Goal: Transaction & Acquisition: Register for event/course

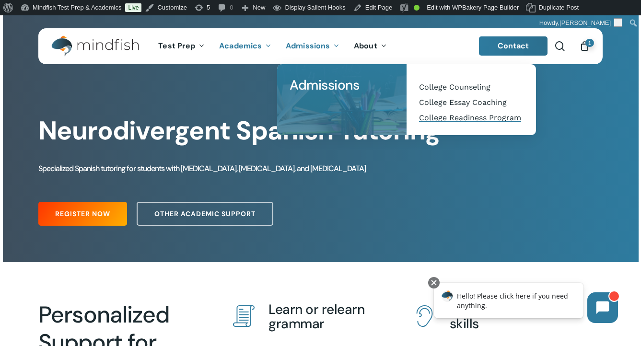
click at [462, 120] on span "College Readiness Program" at bounding box center [470, 117] width 102 height 9
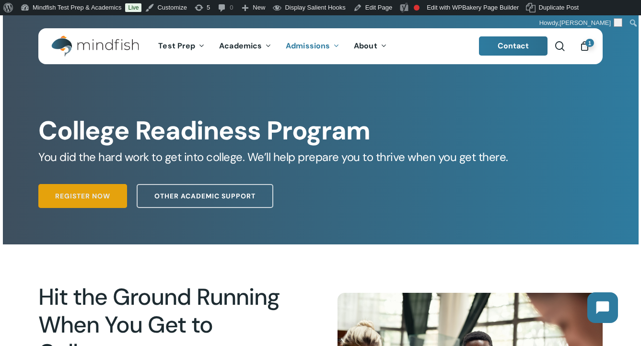
click at [72, 192] on span "Register Now" at bounding box center [82, 196] width 55 height 10
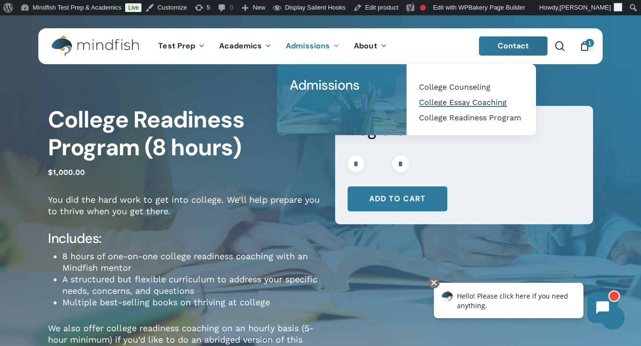
click at [440, 103] on span "College Essay Coaching" at bounding box center [463, 102] width 88 height 9
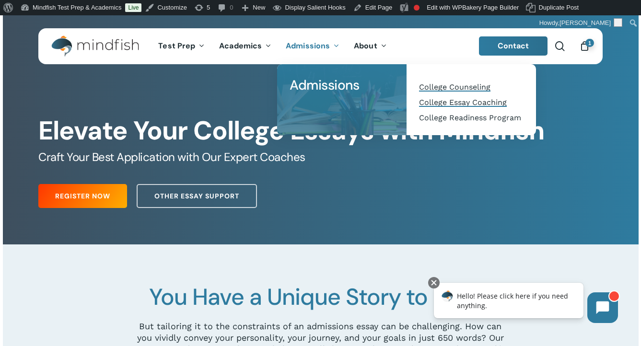
click at [450, 83] on span "College Counseling" at bounding box center [454, 87] width 71 height 9
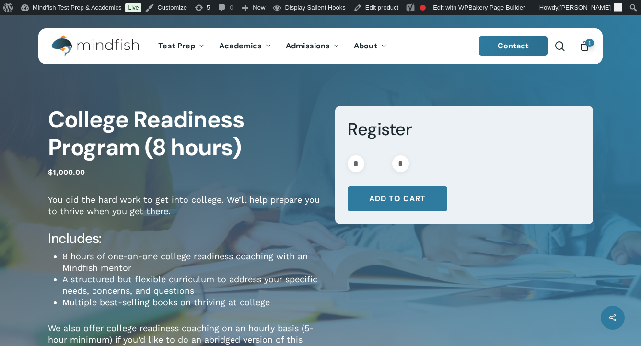
click at [625, 86] on div "College Readiness Program (8 hours) $ 1,000.00 You did the hard work to get int…" at bounding box center [320, 275] width 641 height 402
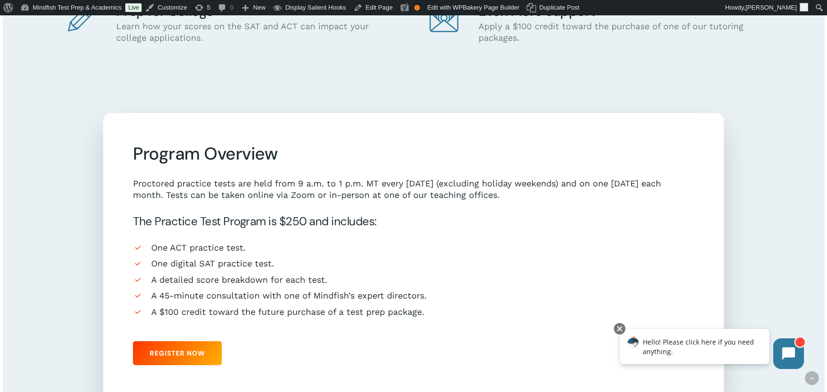
scroll to position [883, 0]
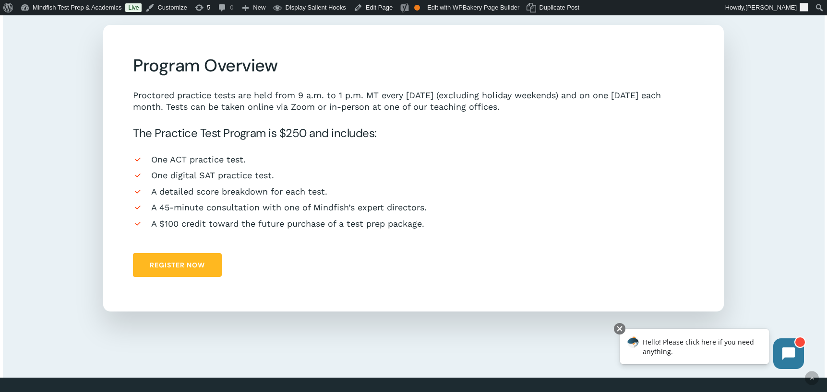
click at [171, 263] on span "Register Now" at bounding box center [177, 265] width 55 height 10
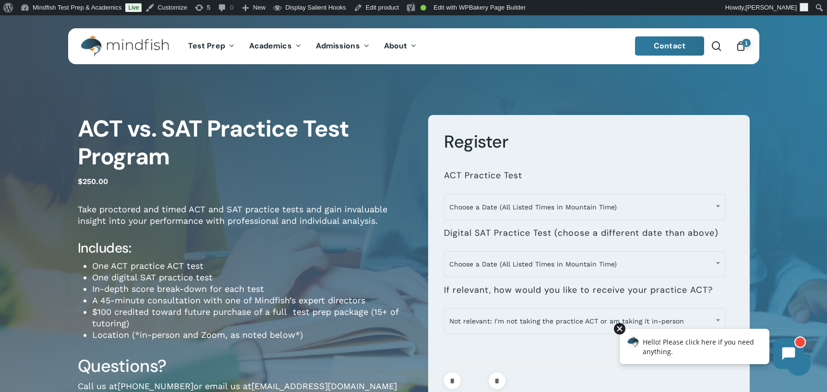
click at [619, 330] on div at bounding box center [620, 329] width 12 height 12
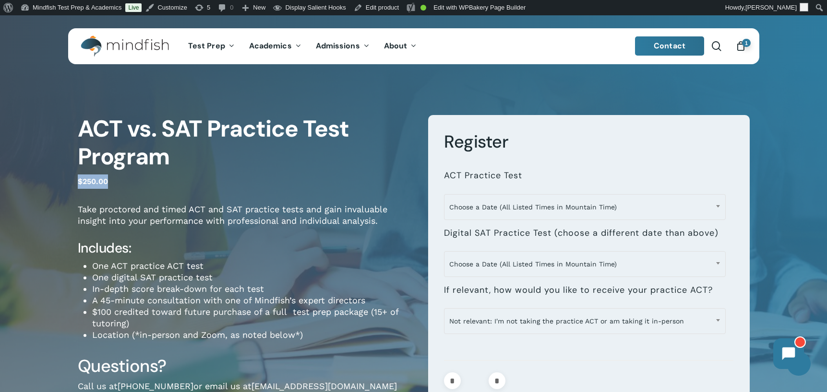
drag, startPoint x: 128, startPoint y: 183, endPoint x: 77, endPoint y: 181, distance: 50.9
click at [78, 181] on p "$ 250.00" at bounding box center [246, 187] width 336 height 24
click at [234, 196] on p "$ 250.00" at bounding box center [246, 187] width 336 height 24
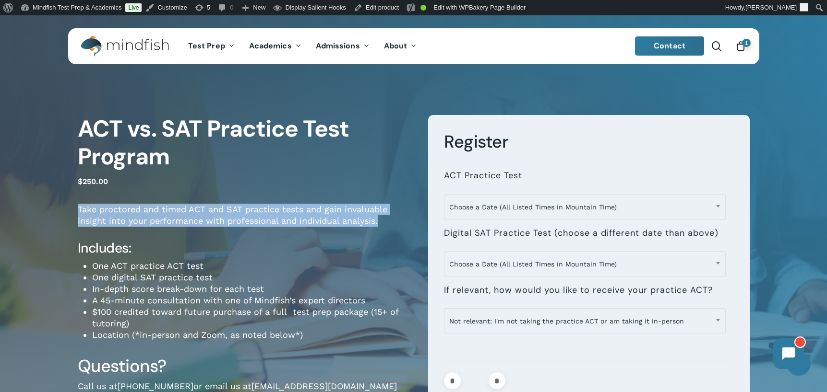
drag, startPoint x: 76, startPoint y: 210, endPoint x: 389, endPoint y: 221, distance: 313.4
click at [389, 221] on div "**********" at bounding box center [414, 289] width 768 height 430
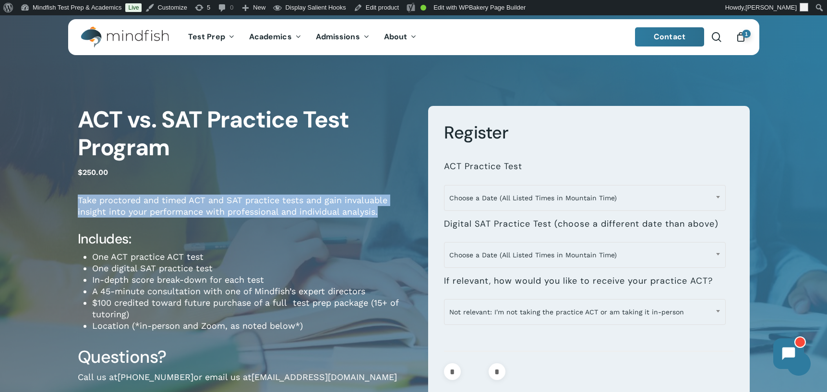
scroll to position [20, 0]
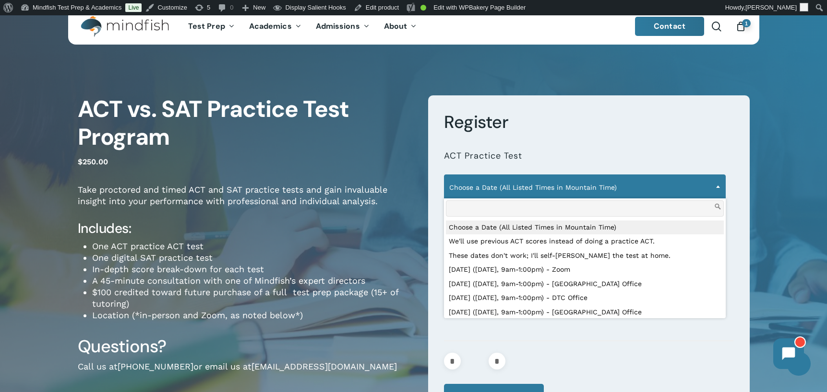
click at [657, 188] on span "Choose a Date (All Listed Times in Mountain Time)" at bounding box center [584, 187] width 281 height 20
click at [739, 243] on form "**********" at bounding box center [588, 260] width 321 height 330
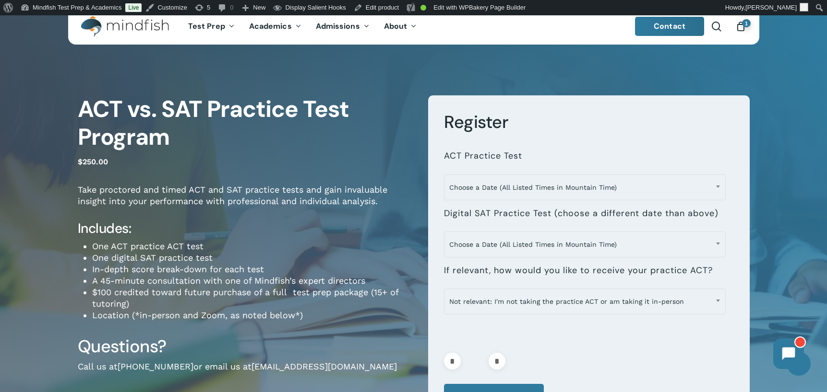
click at [31, 180] on div "**********" at bounding box center [414, 269] width 768 height 430
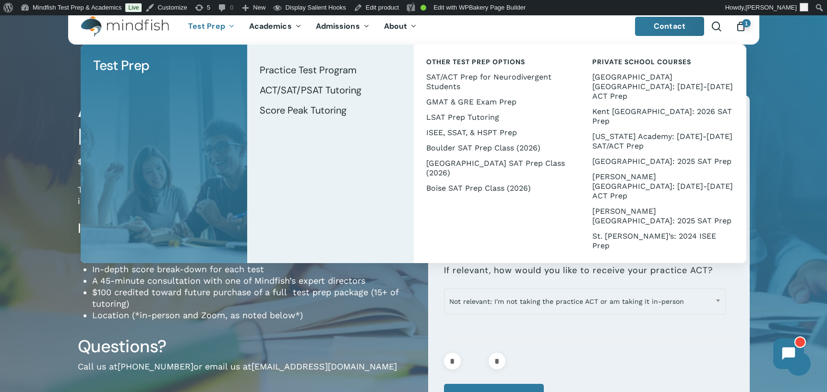
click at [38, 143] on div "**********" at bounding box center [414, 269] width 768 height 430
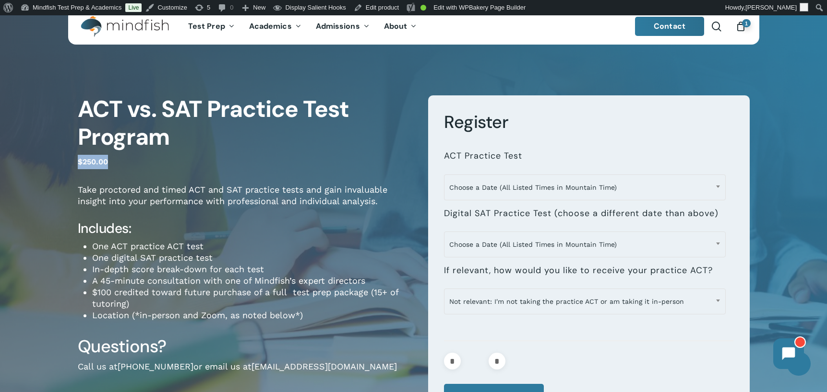
drag, startPoint x: 111, startPoint y: 160, endPoint x: 71, endPoint y: 161, distance: 39.3
click at [71, 161] on div "**********" at bounding box center [414, 269] width 768 height 430
click at [788, 186] on div "**********" at bounding box center [414, 269] width 768 height 430
drag, startPoint x: 153, startPoint y: 171, endPoint x: 62, endPoint y: 161, distance: 91.2
click at [62, 161] on div "**********" at bounding box center [414, 269] width 768 height 430
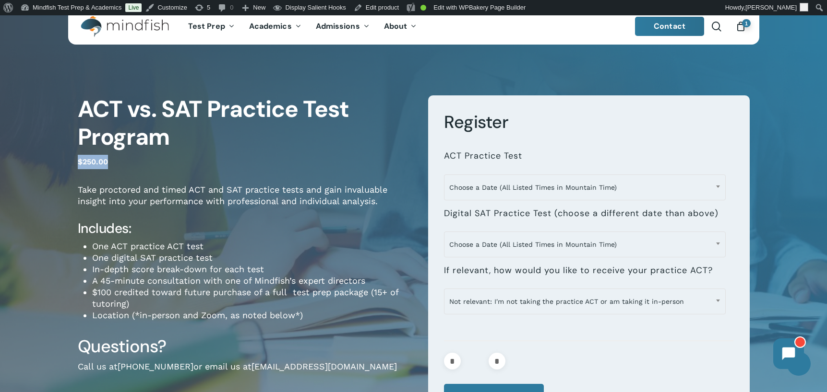
click at [157, 164] on p "$ 250.00" at bounding box center [246, 167] width 336 height 24
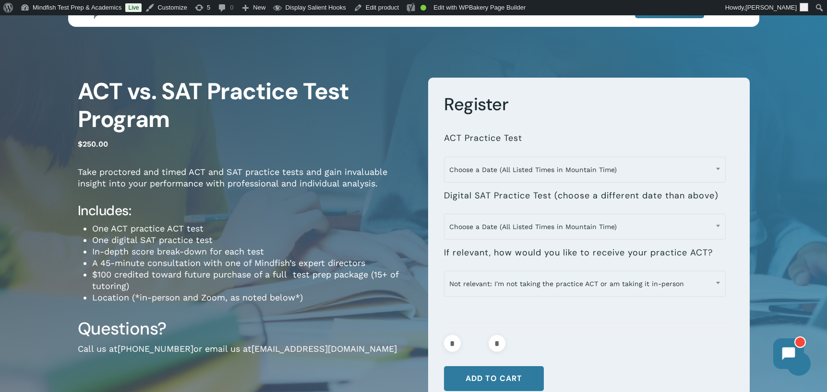
scroll to position [0, 0]
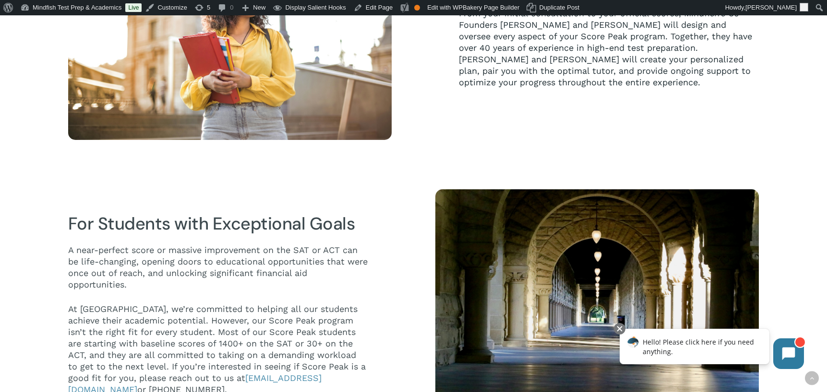
scroll to position [613, 0]
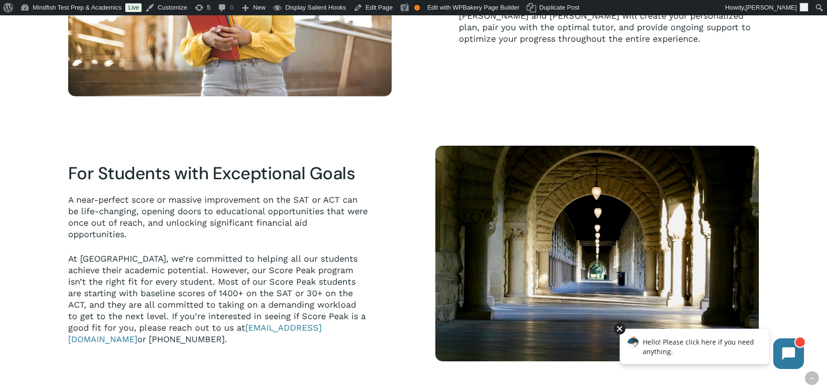
click at [621, 330] on div at bounding box center [620, 329] width 12 height 12
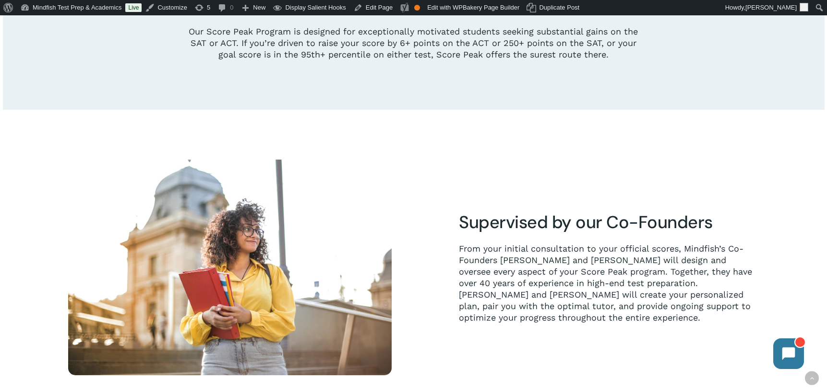
scroll to position [0, 0]
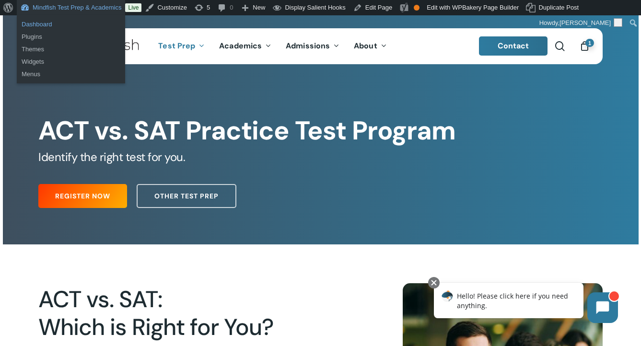
click at [29, 24] on link "Dashboard" at bounding box center [71, 24] width 108 height 12
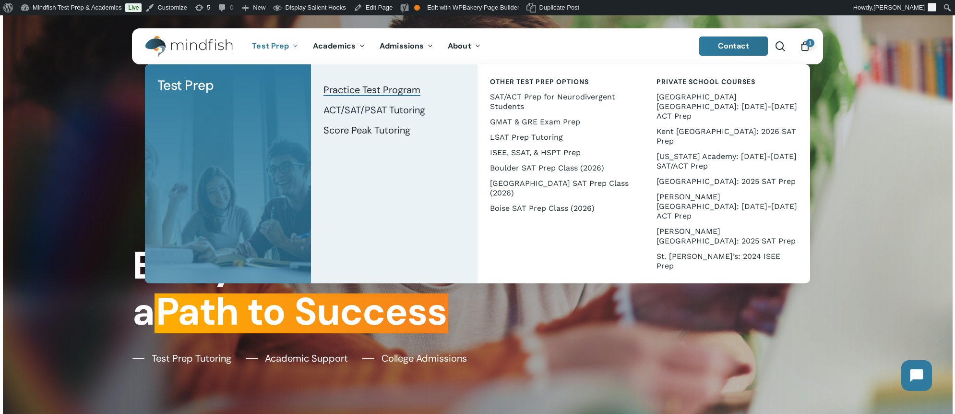
click at [351, 88] on span "Practice Test Program" at bounding box center [371, 89] width 97 height 12
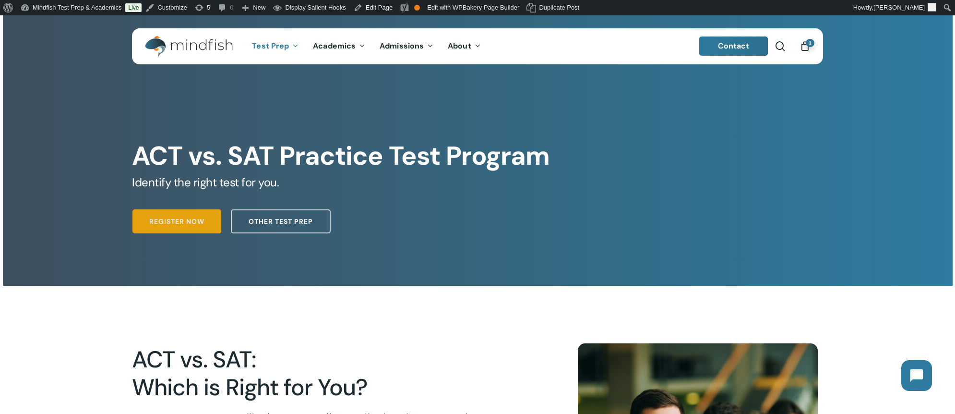
click at [174, 227] on link "Register Now" at bounding box center [176, 221] width 89 height 24
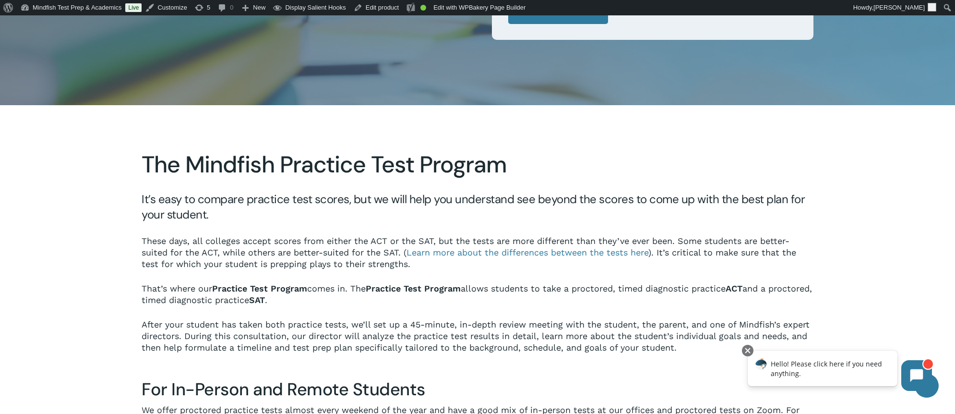
scroll to position [204, 0]
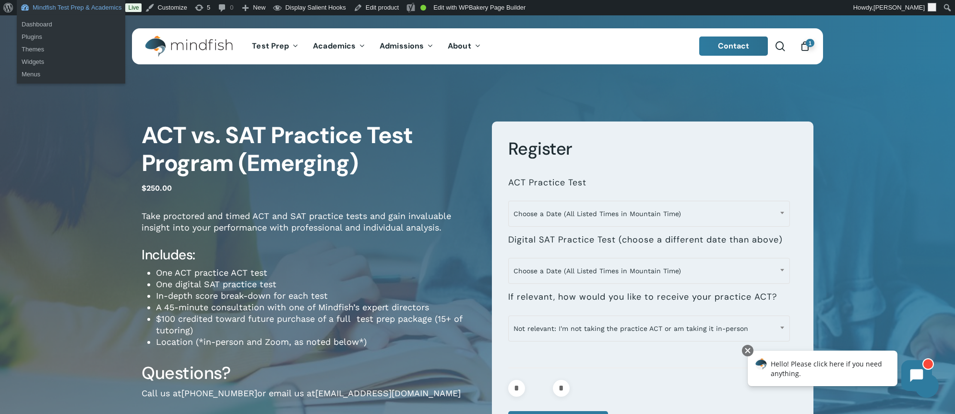
click at [42, 6] on link "Mindfish Test Prep & Academics" at bounding box center [71, 7] width 108 height 15
click at [41, 22] on link "Dashboard" at bounding box center [71, 24] width 108 height 12
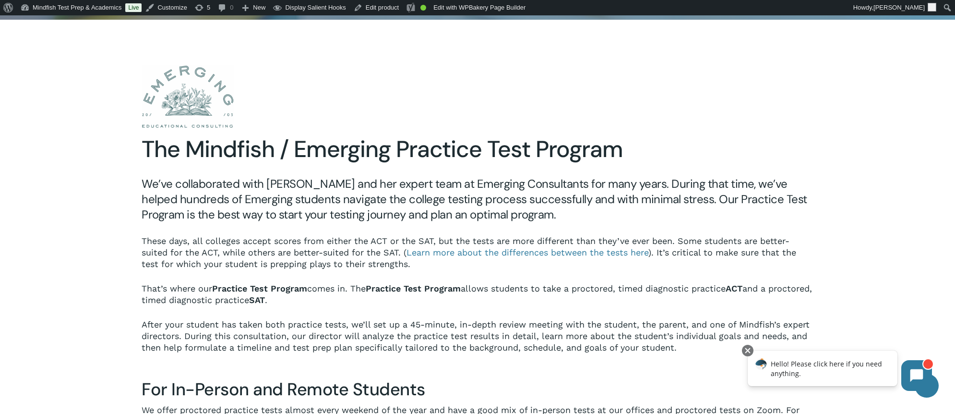
scroll to position [294, 0]
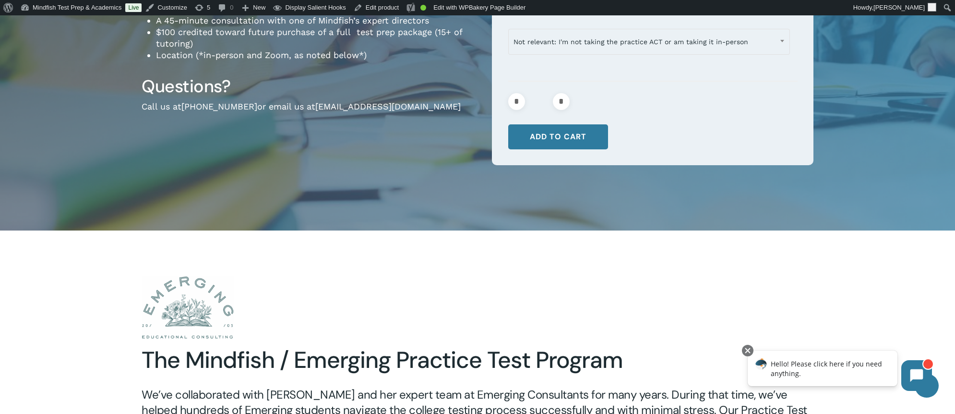
scroll to position [391, 0]
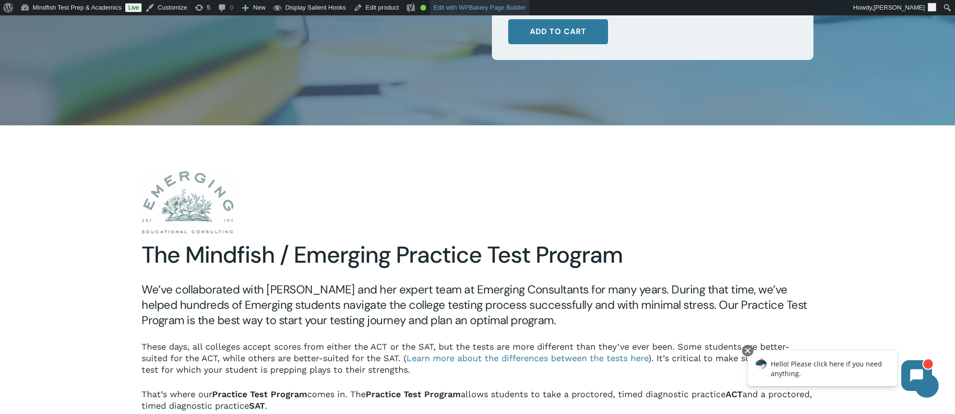
click at [498, 7] on link "Edit with WPBakery Page Builder" at bounding box center [479, 7] width 99 height 15
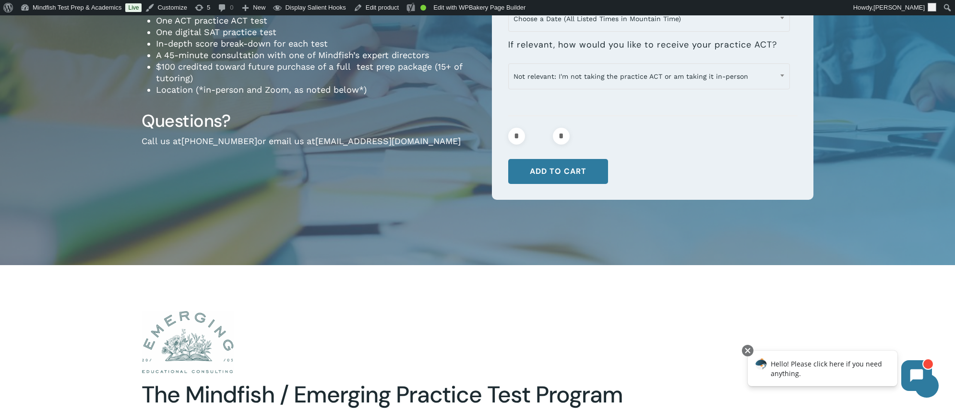
scroll to position [122, 0]
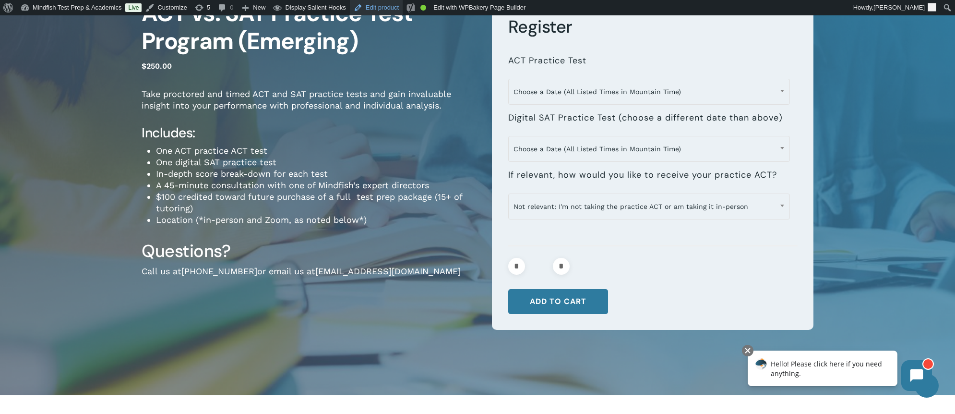
click at [388, 10] on link "Edit product" at bounding box center [376, 7] width 53 height 15
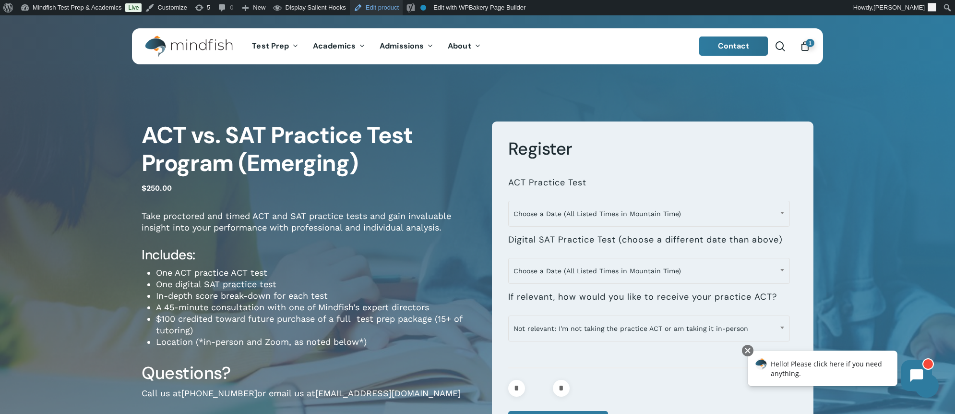
click at [380, 6] on link "Edit product" at bounding box center [376, 7] width 53 height 15
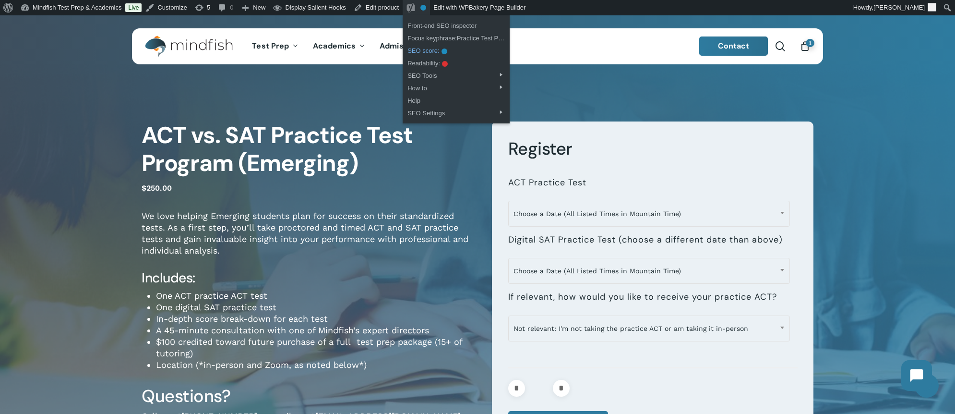
click at [447, 54] on div "No index" at bounding box center [444, 51] width 6 height 6
click at [263, 92] on div "**********" at bounding box center [478, 295] width 768 height 443
